Goal: Communication & Community: Answer question/provide support

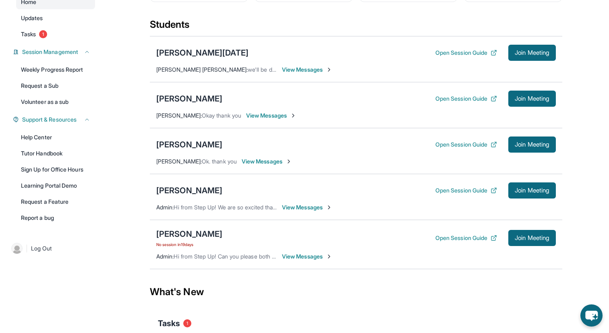
scroll to position [100, 0]
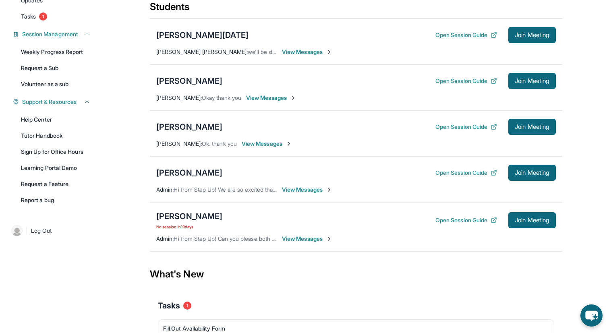
click at [269, 148] on span "View Messages" at bounding box center [267, 144] width 50 height 8
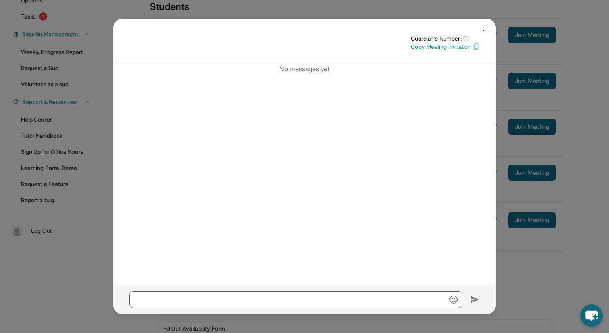
click at [488, 29] on button at bounding box center [484, 31] width 16 height 16
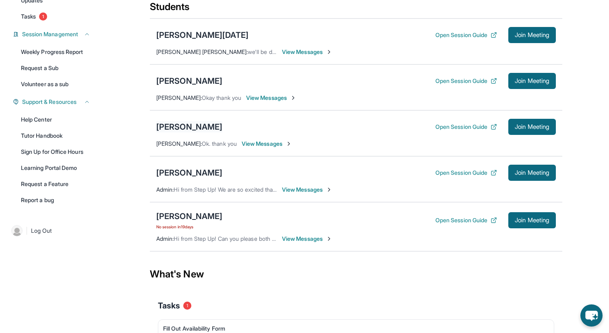
click at [174, 132] on div "[PERSON_NAME]" at bounding box center [189, 126] width 66 height 11
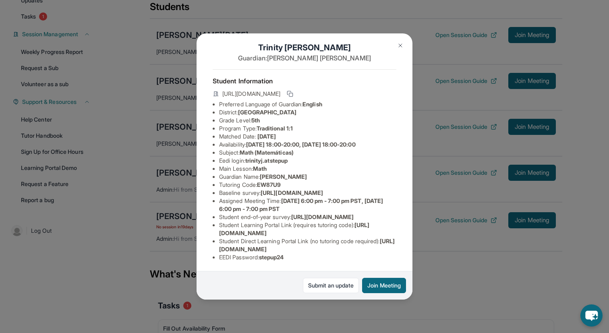
scroll to position [64, 0]
drag, startPoint x: 219, startPoint y: 250, endPoint x: 385, endPoint y: 249, distance: 165.9
click at [385, 249] on li "Student Direct Learning Portal Link (no tutoring code required) : [URL][DOMAIN_…" at bounding box center [307, 245] width 177 height 16
copy span "[URL][DOMAIN_NAME]"
click at [397, 45] on img at bounding box center [400, 45] width 6 height 6
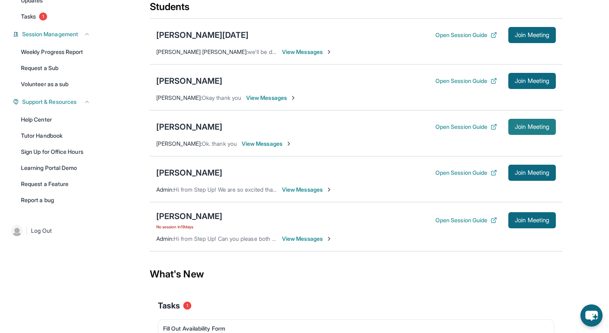
click at [516, 135] on button "Join Meeting" at bounding box center [532, 127] width 48 height 16
